Goal: Download file/media

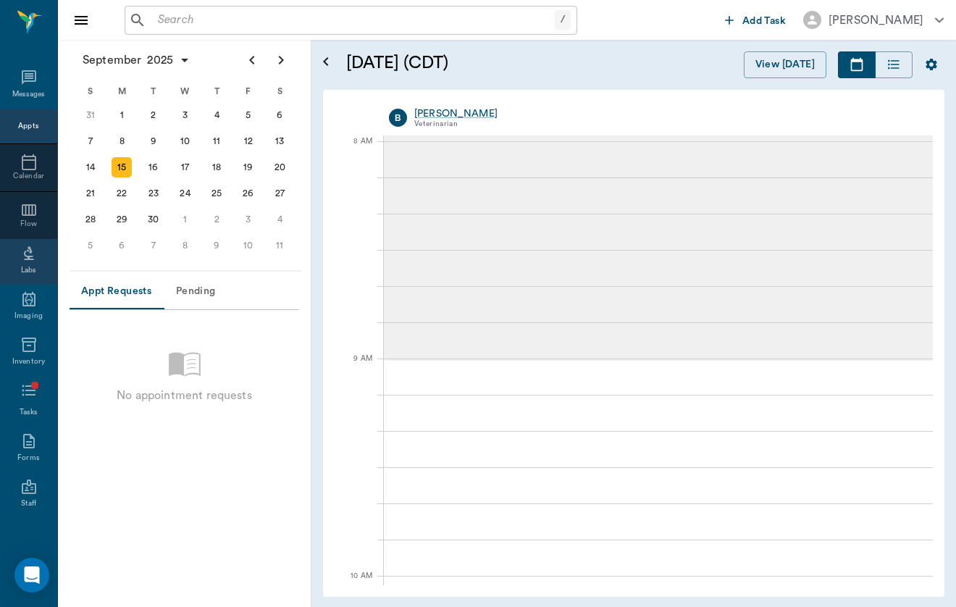
click at [28, 262] on icon at bounding box center [28, 253] width 17 height 17
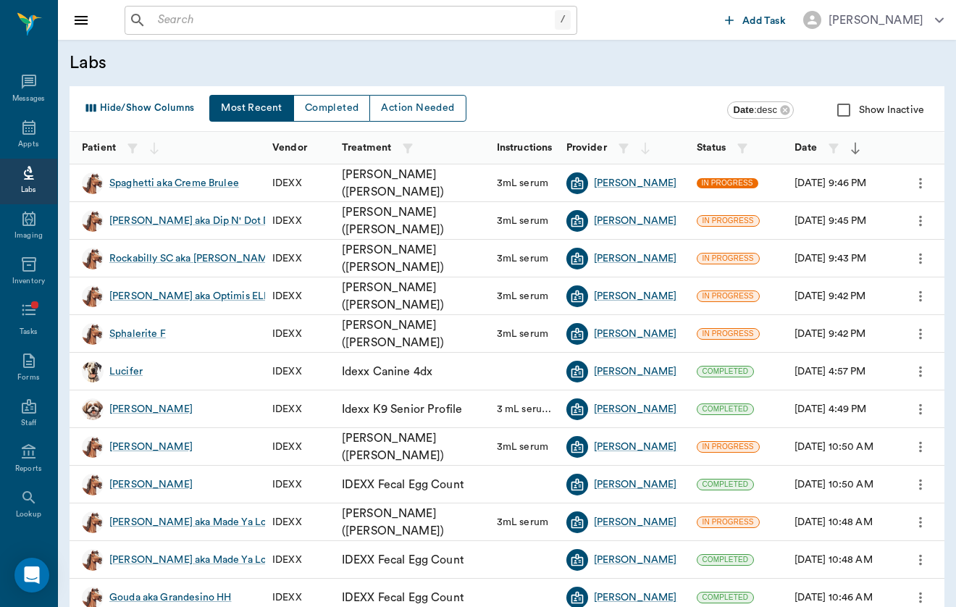
click at [732, 186] on span "IN PROGRESS" at bounding box center [728, 183] width 62 height 10
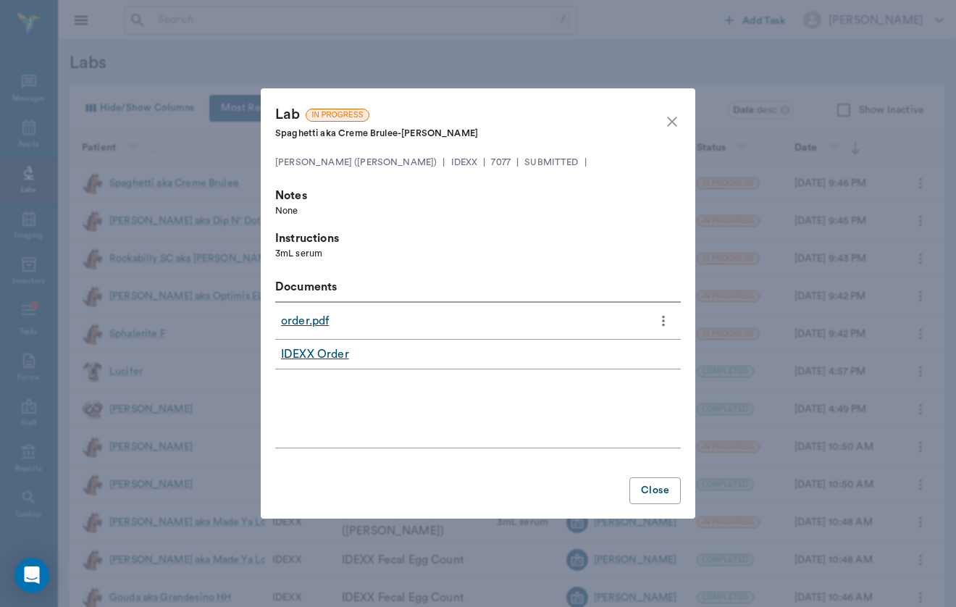
click at [312, 361] on link "IDEXX Order" at bounding box center [315, 354] width 68 height 17
click at [309, 320] on link "order.pdf" at bounding box center [305, 320] width 48 height 17
click at [670, 122] on icon "close" at bounding box center [672, 121] width 17 height 17
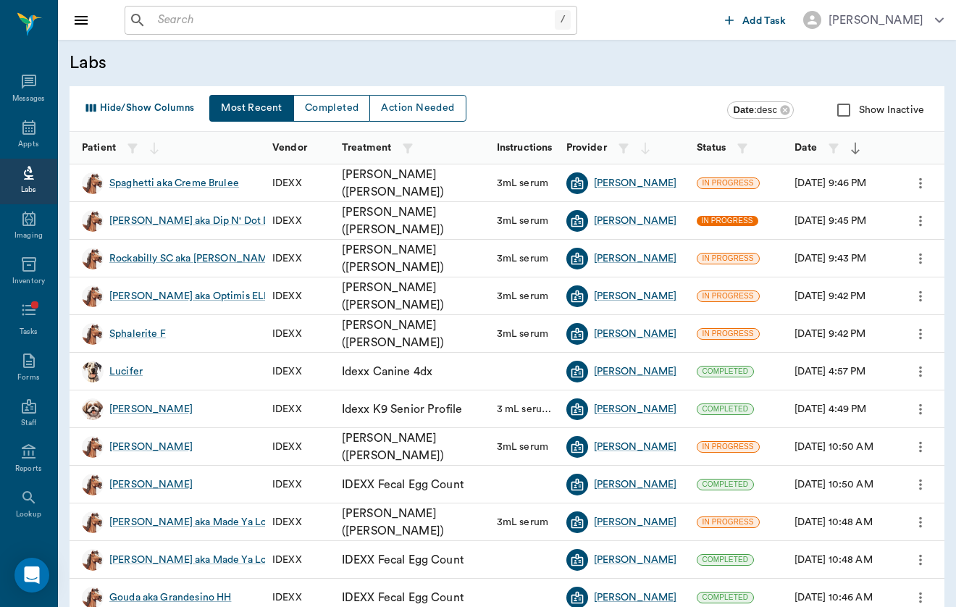
click at [715, 220] on span "IN PROGRESS" at bounding box center [728, 221] width 62 height 10
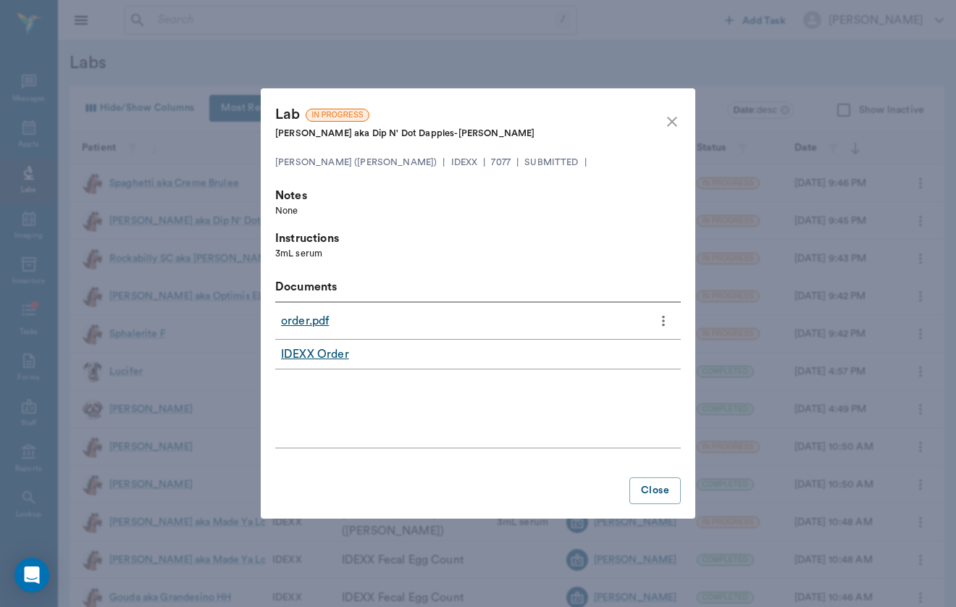
click at [319, 316] on link "order.pdf" at bounding box center [305, 320] width 48 height 17
click at [674, 122] on icon "close" at bounding box center [672, 122] width 10 height 10
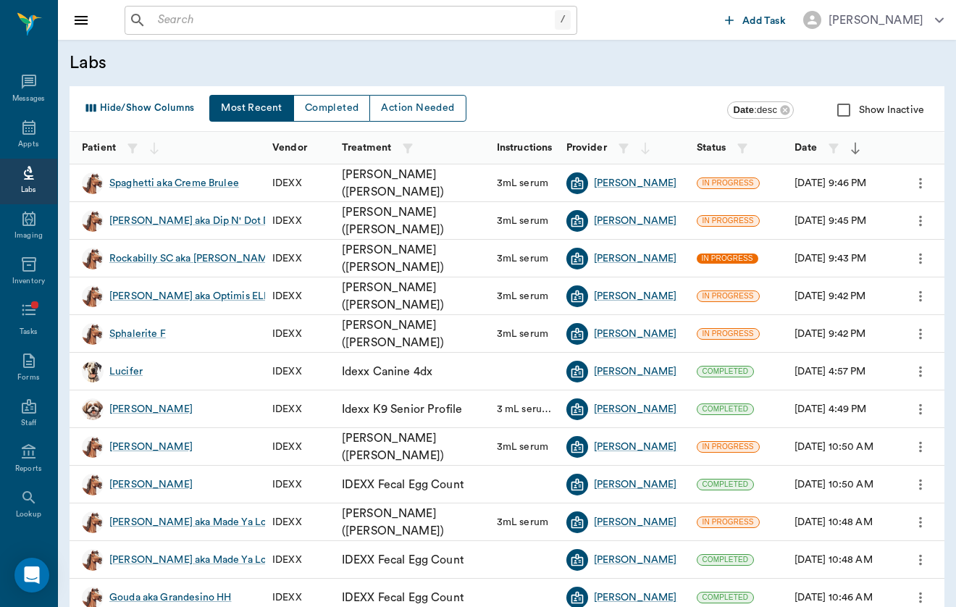
click at [730, 260] on span "IN PROGRESS" at bounding box center [728, 259] width 62 height 10
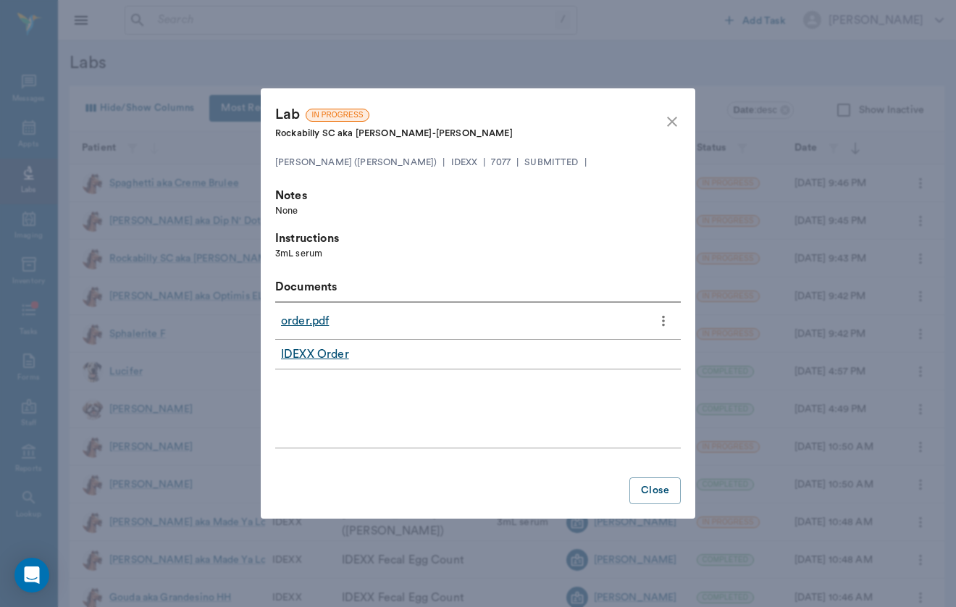
click at [312, 325] on link "order.pdf" at bounding box center [305, 320] width 48 height 17
click at [673, 122] on icon "close" at bounding box center [672, 122] width 10 height 10
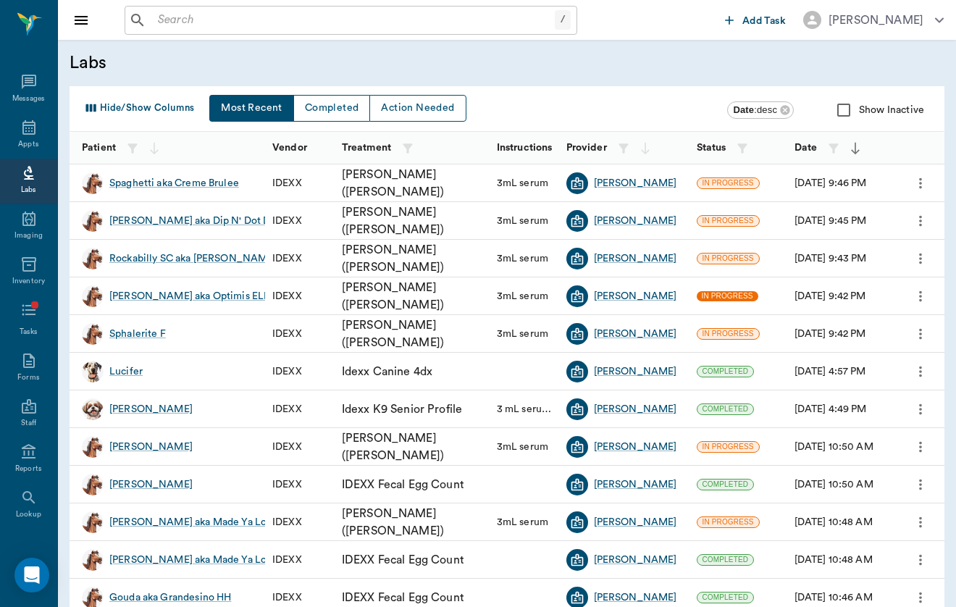
click at [739, 299] on span "IN PROGRESS" at bounding box center [728, 296] width 62 height 10
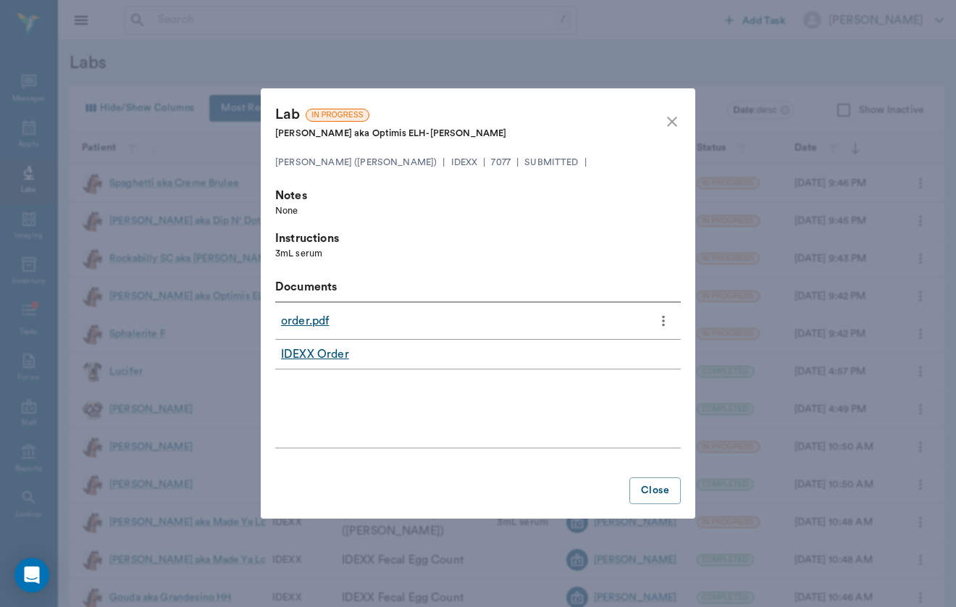
click at [296, 325] on link "order.pdf" at bounding box center [305, 320] width 48 height 17
click at [671, 119] on icon "close" at bounding box center [672, 121] width 17 height 17
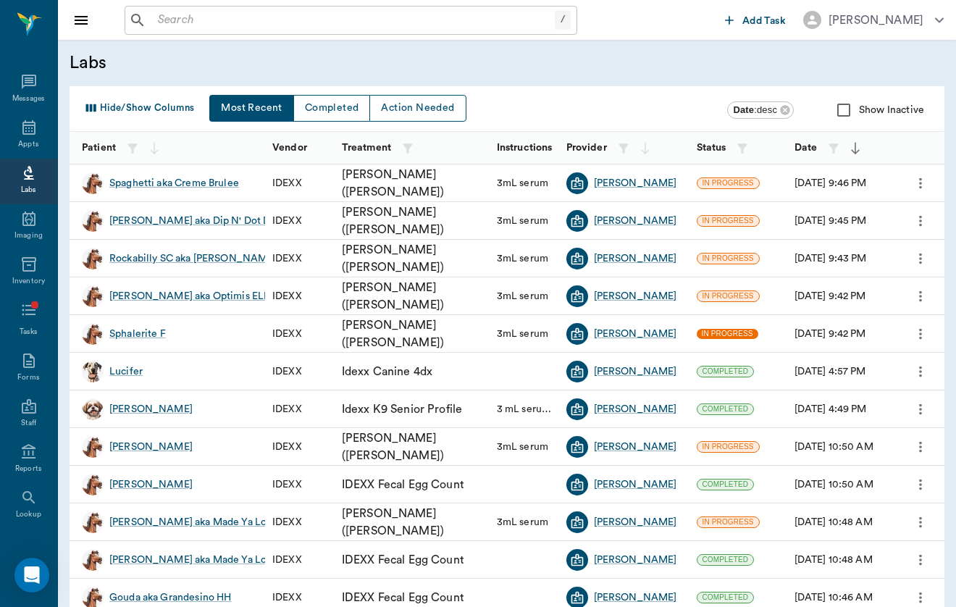
click at [737, 337] on span "IN PROGRESS" at bounding box center [728, 334] width 62 height 10
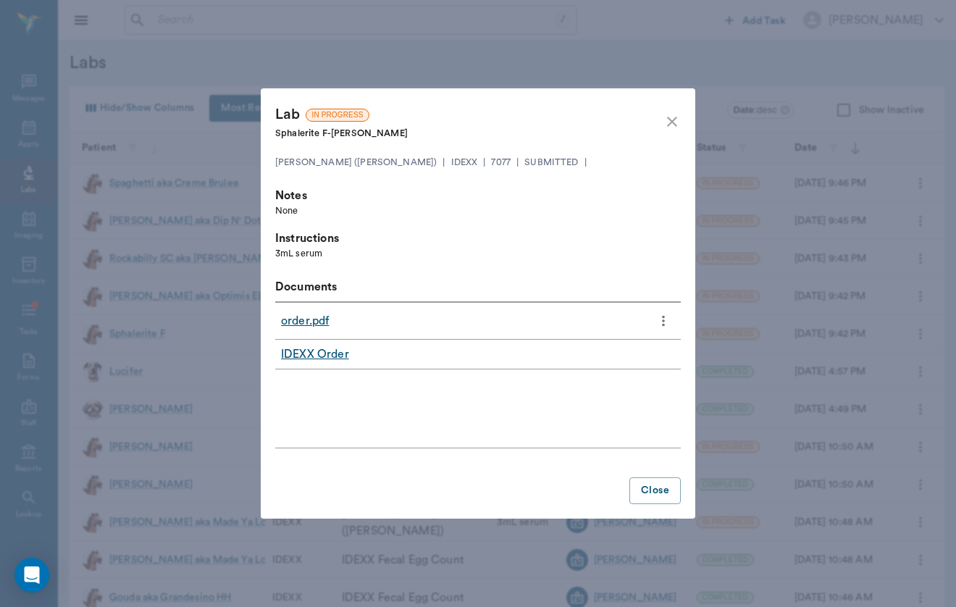
click at [315, 332] on div "order.pdf" at bounding box center [466, 321] width 371 height 25
click at [315, 329] on link "order.pdf" at bounding box center [305, 320] width 48 height 17
